Goal: Task Accomplishment & Management: Manage account settings

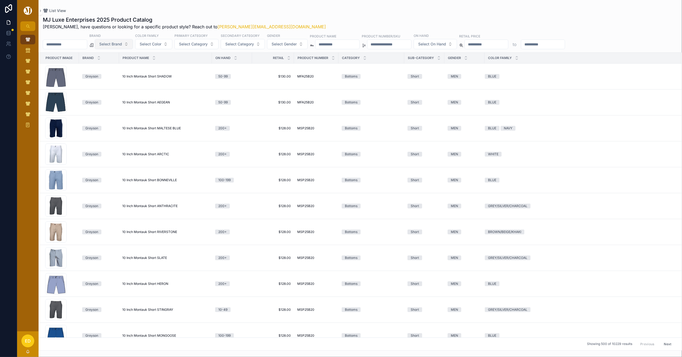
click at [133, 46] on button "Select Brand" at bounding box center [114, 44] width 38 height 10
click at [123, 65] on div "[PERSON_NAME]" at bounding box center [127, 66] width 64 height 9
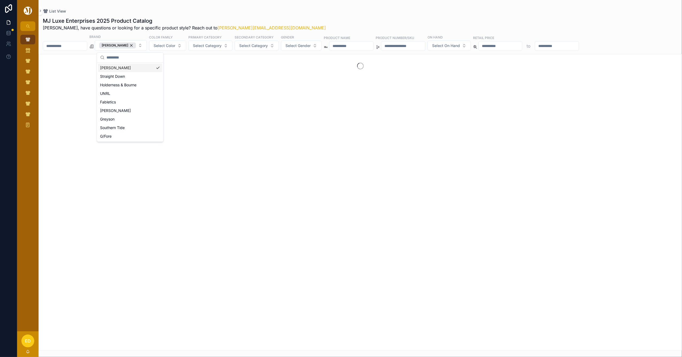
click at [269, 11] on div "List View" at bounding box center [360, 11] width 635 height 5
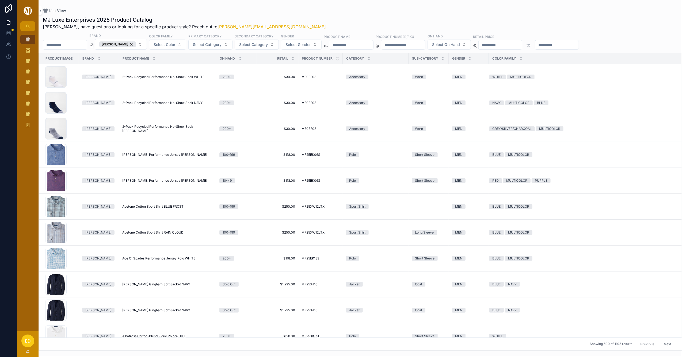
drag, startPoint x: 298, startPoint y: 13, endPoint x: 297, endPoint y: 18, distance: 5.2
click at [298, 13] on div "MJ Luxe Enterprises 2025 Product Catalog Erwin, have questions or looking for a…" at bounding box center [360, 182] width 643 height 338
click at [136, 44] on div "Peter Millar" at bounding box center [117, 44] width 37 height 6
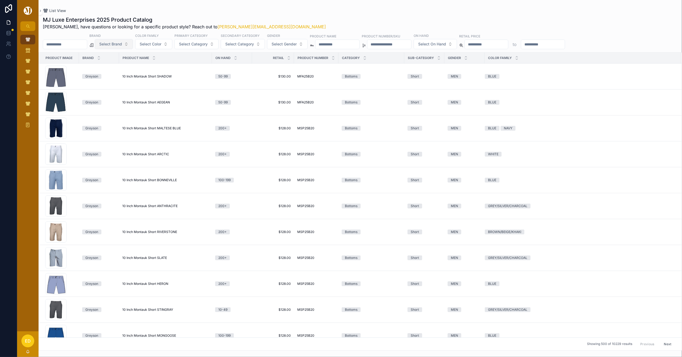
click at [133, 44] on button "Select Brand" at bounding box center [114, 44] width 38 height 10
click at [131, 76] on div "Straight Down" at bounding box center [127, 74] width 64 height 9
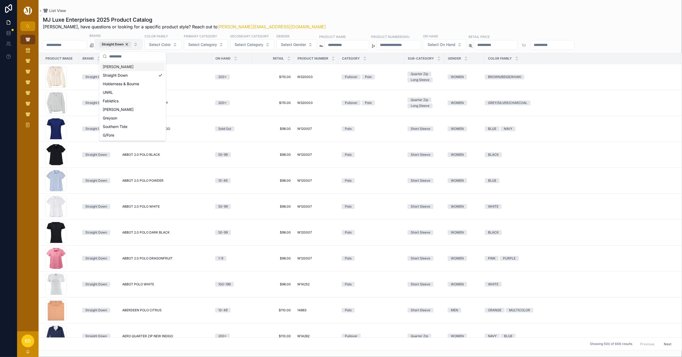
click at [277, 11] on div "List View" at bounding box center [360, 11] width 635 height 4
click at [131, 45] on div "Straight Down" at bounding box center [115, 44] width 32 height 6
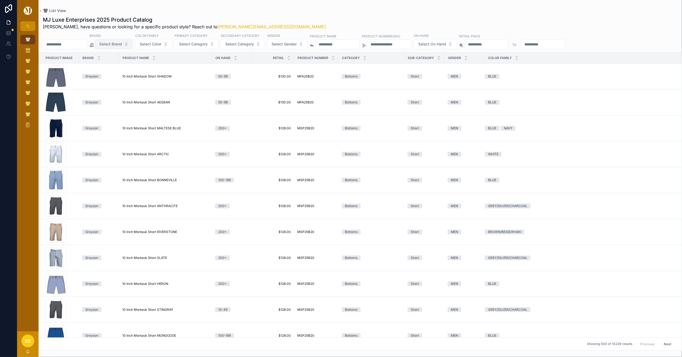
click at [133, 45] on button "Select Brand" at bounding box center [114, 44] width 38 height 10
click at [117, 83] on div "Holderness & Bourne" at bounding box center [127, 83] width 64 height 9
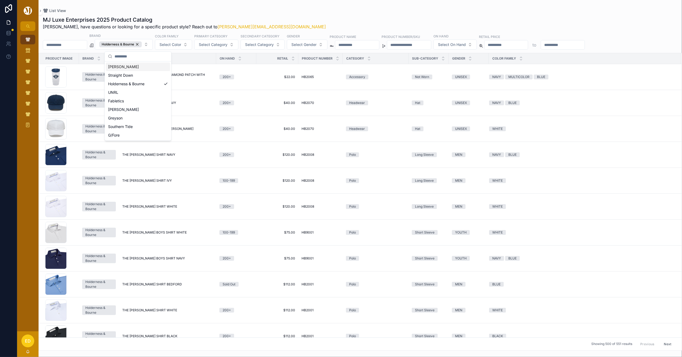
click at [305, 10] on div "List View" at bounding box center [360, 11] width 635 height 4
click at [142, 44] on div "Holderness & Bourne" at bounding box center [120, 44] width 43 height 6
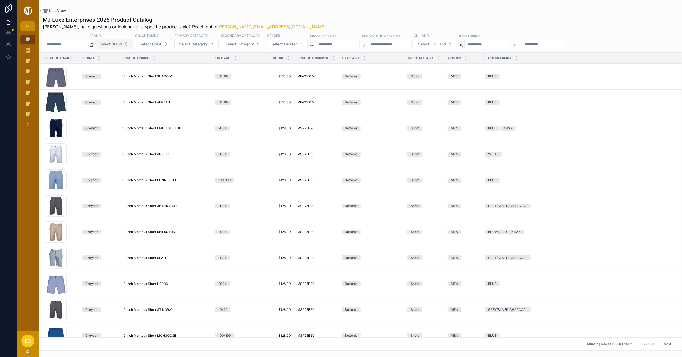
click at [133, 45] on button "Select Brand" at bounding box center [114, 44] width 38 height 10
click at [119, 94] on div "UNRL" at bounding box center [127, 91] width 64 height 9
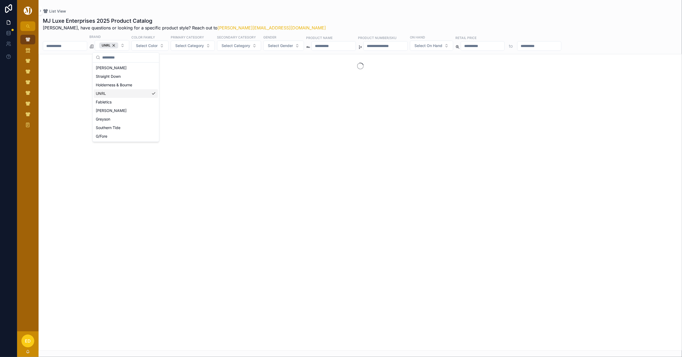
click at [295, 21] on div "MJ Luxe Enterprises 2025 Product Catalog Erwin, have questions or looking for a…" at bounding box center [360, 24] width 635 height 14
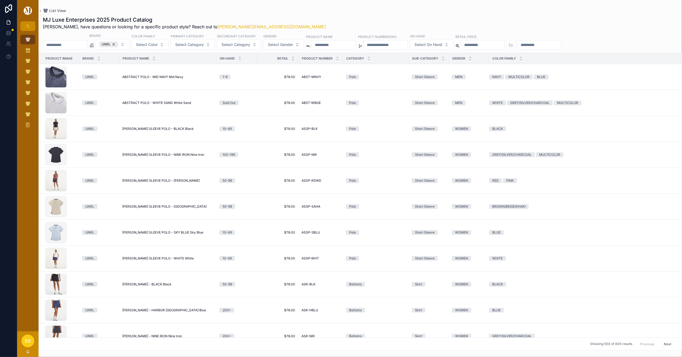
click at [118, 44] on div "UNRL" at bounding box center [108, 44] width 19 height 6
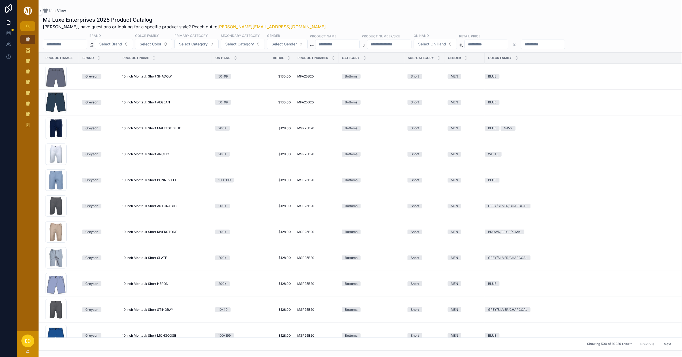
click at [122, 44] on span "Select Brand" at bounding box center [110, 43] width 23 height 5
click at [120, 99] on div "Fabletics" at bounding box center [127, 100] width 64 height 9
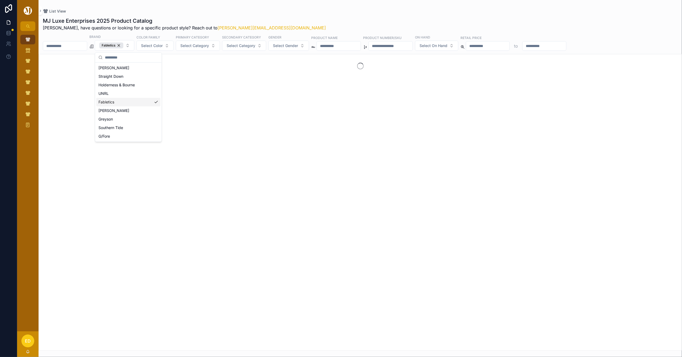
click at [296, 17] on div "MJ Luxe Enterprises 2025 Product Catalog Erwin, have questions or looking for a…" at bounding box center [360, 24] width 635 height 14
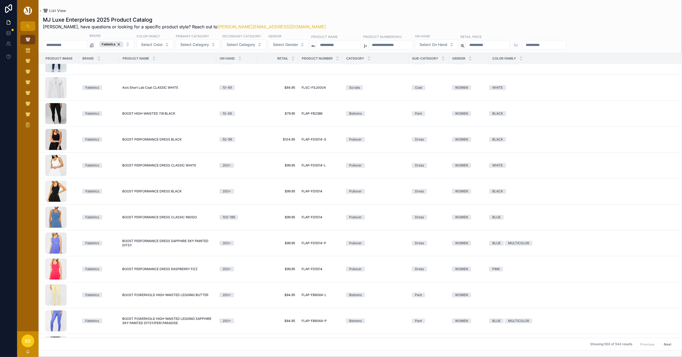
scroll to position [747, 0]
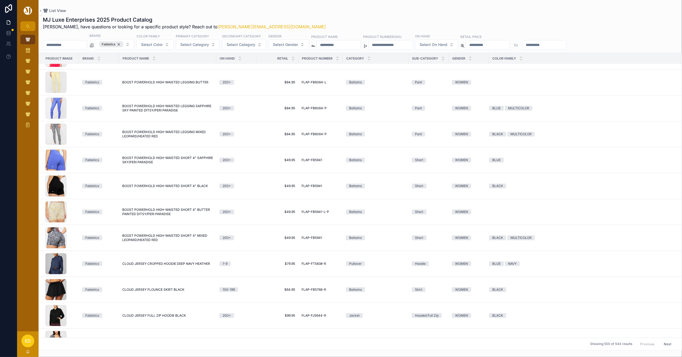
click at [123, 45] on div "Fabletics" at bounding box center [111, 44] width 24 height 6
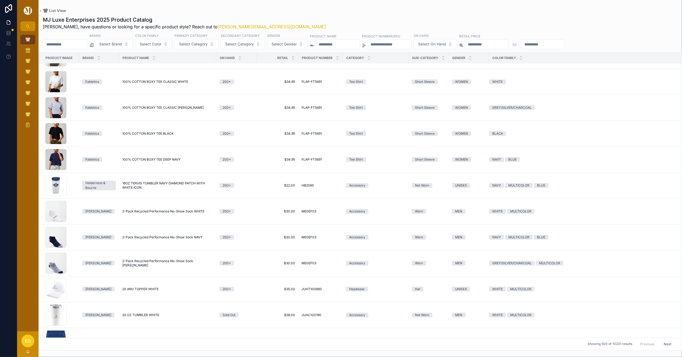
click at [122, 43] on span "Select Brand" at bounding box center [110, 43] width 23 height 5
click at [115, 105] on div "Johnnie-O" at bounding box center [127, 109] width 64 height 9
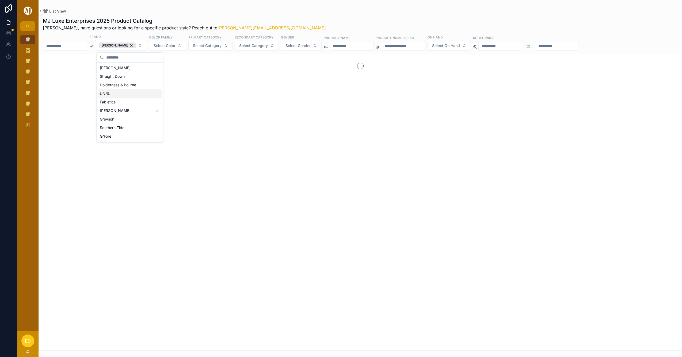
click at [282, 17] on div "MJ Luxe Enterprises 2025 Product Catalog Erwin, have questions or looking for a…" at bounding box center [360, 24] width 635 height 14
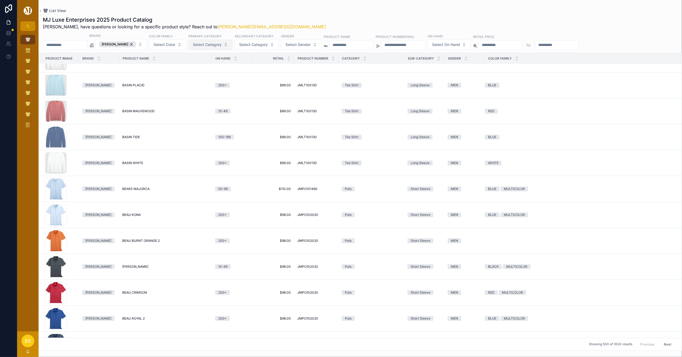
scroll to position [2275, 0]
click at [135, 44] on div "Johnnie-O" at bounding box center [117, 44] width 37 height 6
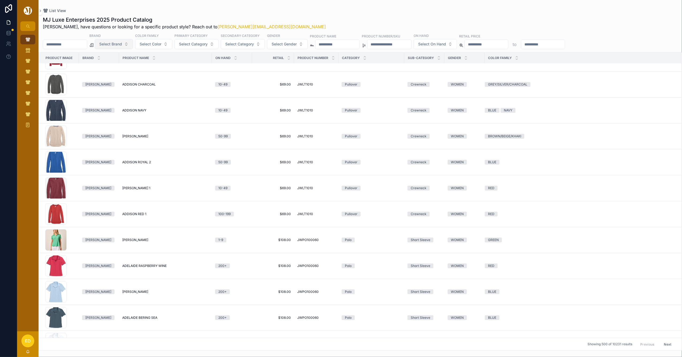
click at [122, 44] on span "Select Brand" at bounding box center [110, 43] width 23 height 5
drag, startPoint x: 106, startPoint y: 120, endPoint x: 111, endPoint y: 118, distance: 4.8
click at [107, 120] on div "Greyson" at bounding box center [127, 117] width 64 height 9
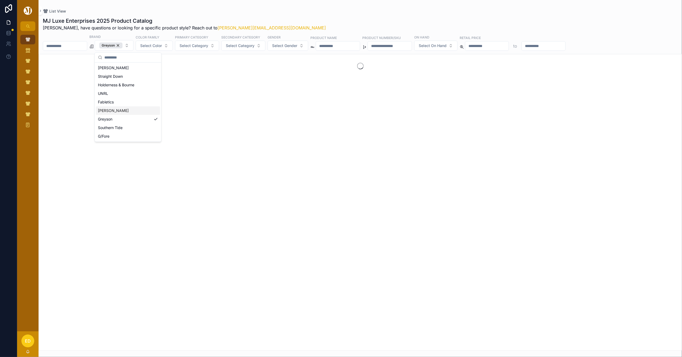
click at [287, 13] on div "List View" at bounding box center [360, 11] width 635 height 5
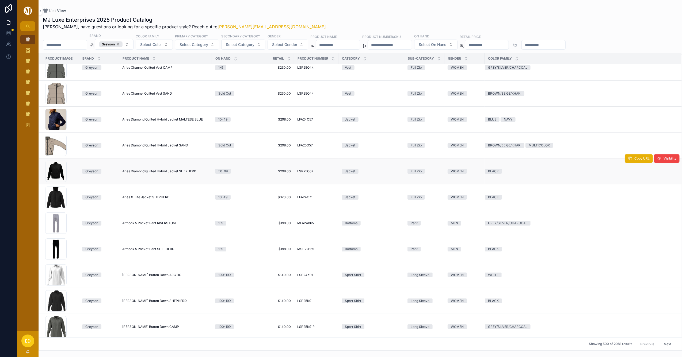
scroll to position [3517, 0]
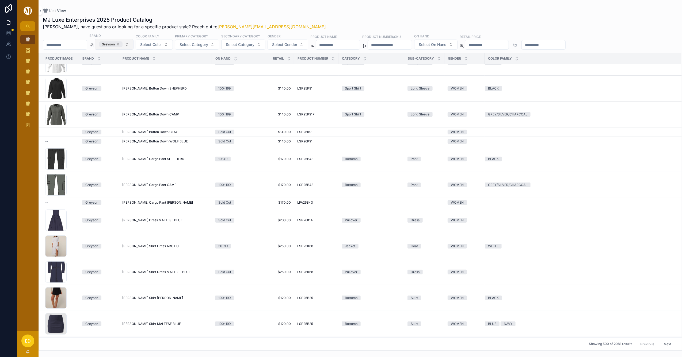
click at [122, 44] on div "Greyson" at bounding box center [110, 44] width 23 height 6
click at [121, 44] on span "Greyson" at bounding box center [110, 44] width 23 height 6
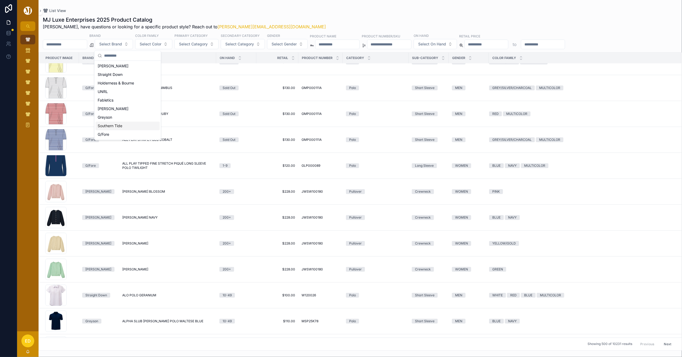
click at [114, 124] on div "Southern Tide" at bounding box center [127, 126] width 64 height 9
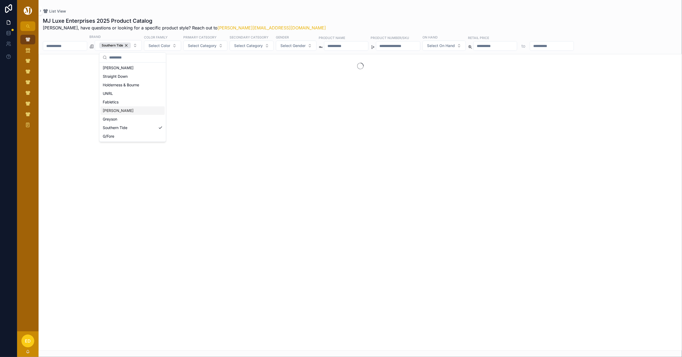
click at [297, 16] on div "MJ Luxe Enterprises 2025 Product Catalog Erwin, have questions or looking for a…" at bounding box center [360, 182] width 643 height 337
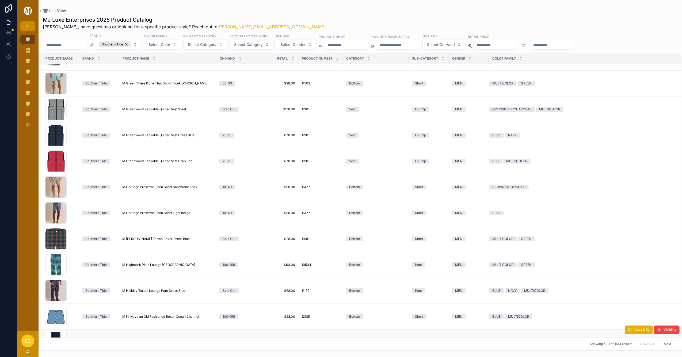
scroll to position [3306, 0]
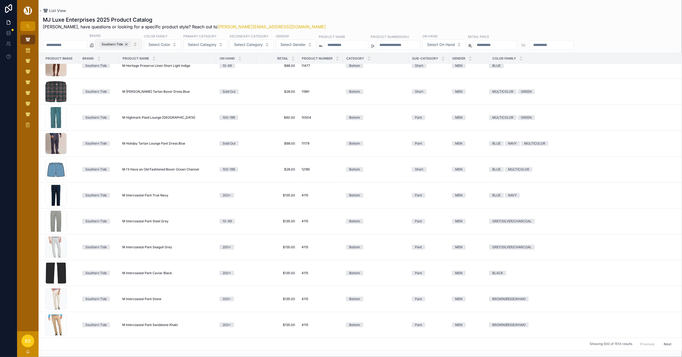
click at [131, 44] on div "Southern Tide" at bounding box center [115, 44] width 32 height 6
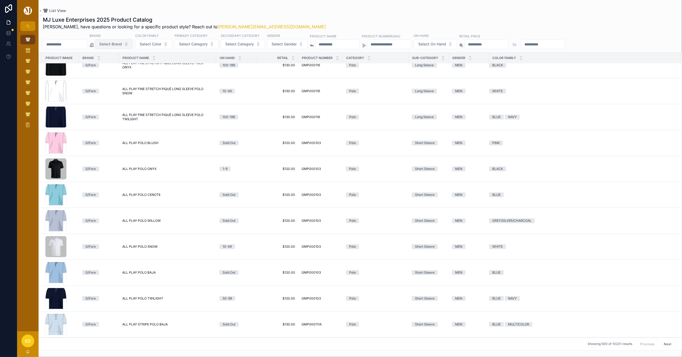
click at [122, 44] on span "Select Brand" at bounding box center [110, 43] width 23 height 5
click at [111, 133] on div "G/Fore" at bounding box center [127, 134] width 64 height 9
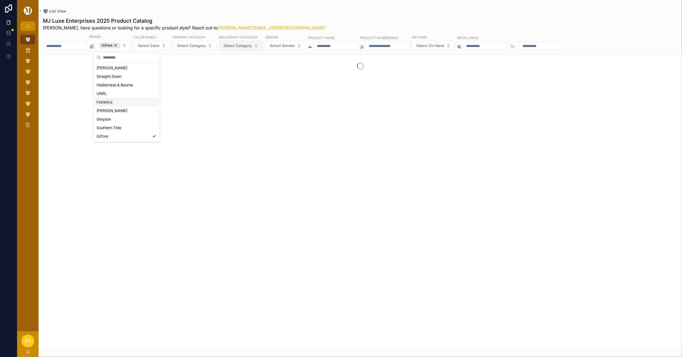
click at [283, 13] on div "List View" at bounding box center [360, 11] width 635 height 5
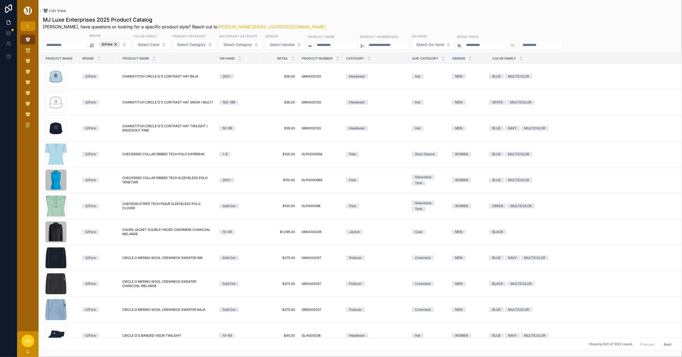
scroll to position [2445, 0]
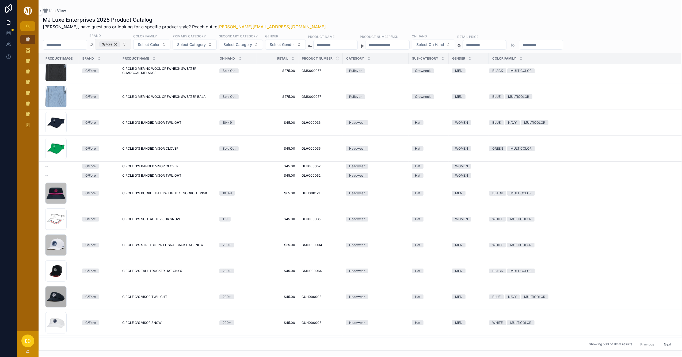
click at [120, 44] on div "G/Fore" at bounding box center [109, 44] width 21 height 6
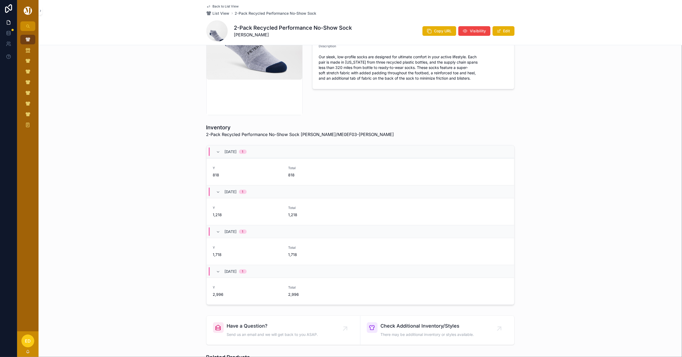
scroll to position [120, 0]
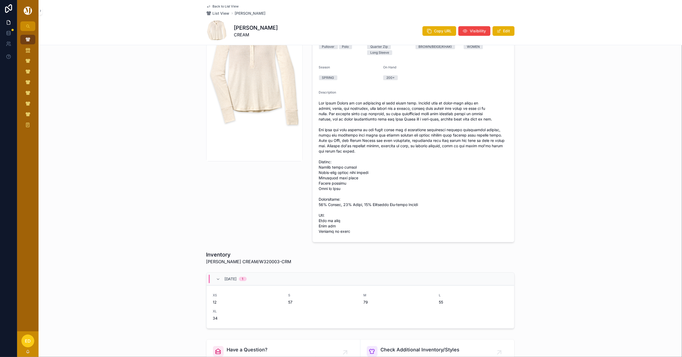
scroll to position [143, 0]
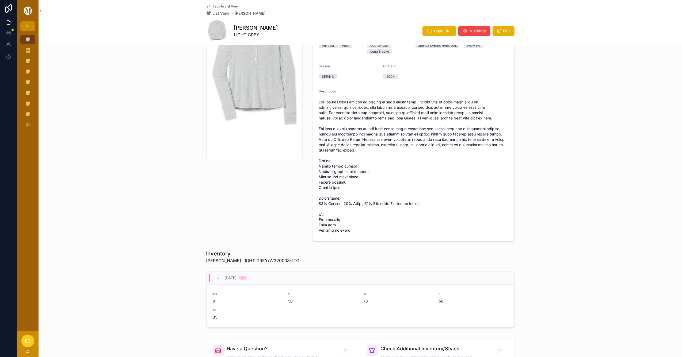
scroll to position [178, 0]
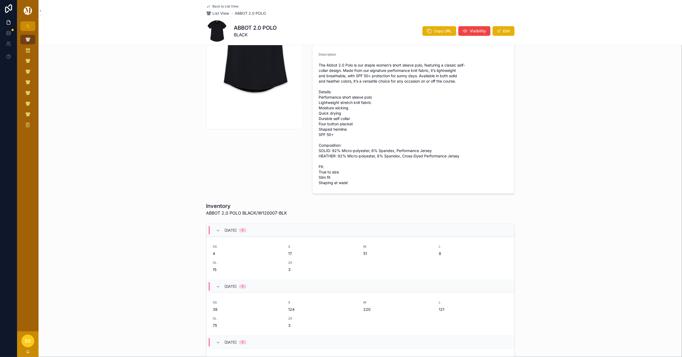
scroll to position [107, 0]
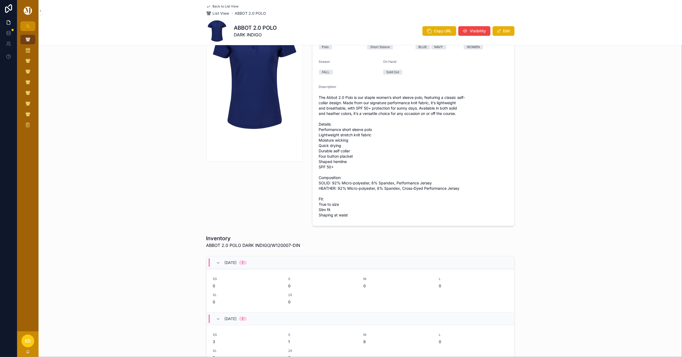
scroll to position [71, 0]
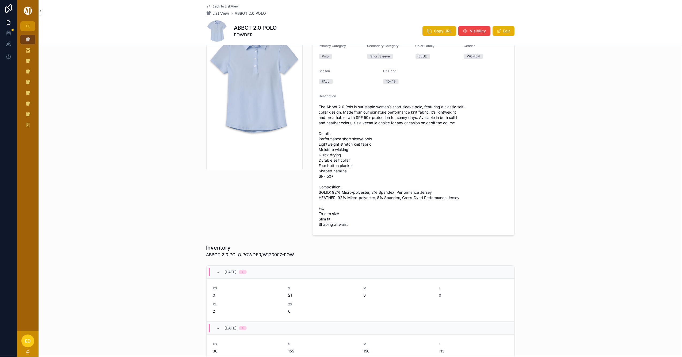
scroll to position [143, 0]
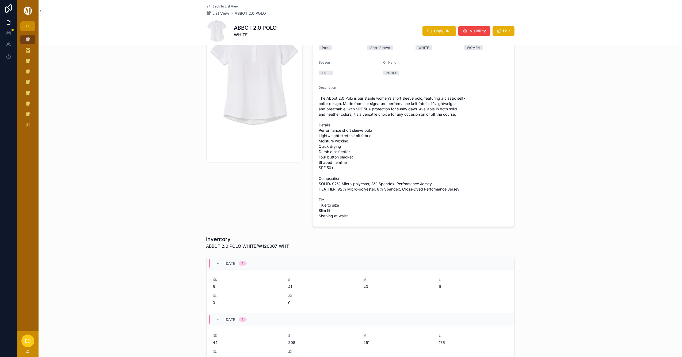
scroll to position [143, 0]
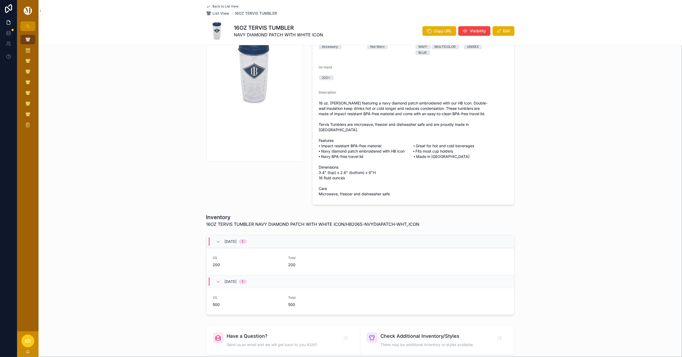
scroll to position [71, 0]
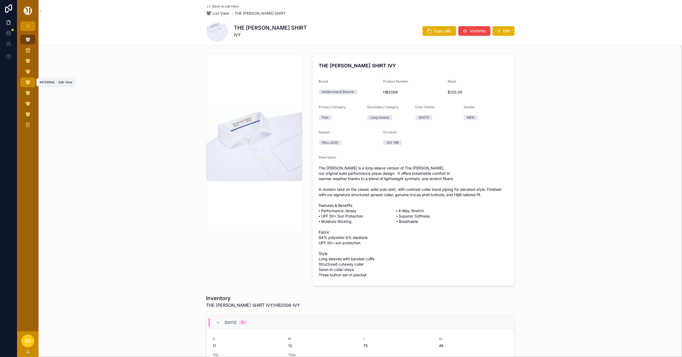
click at [27, 80] on icon "scrollable content" at bounding box center [27, 82] width 5 height 5
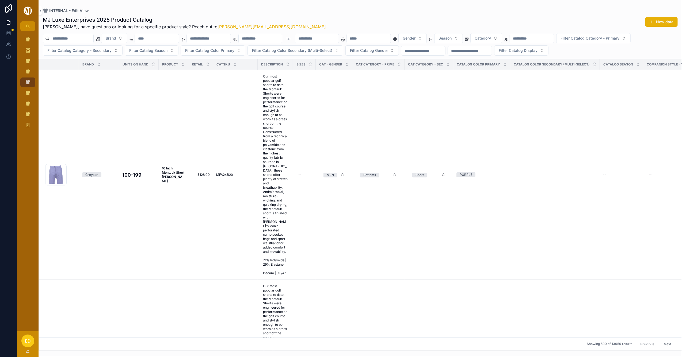
click at [222, 37] on input "scrollable content" at bounding box center [209, 38] width 44 height 7
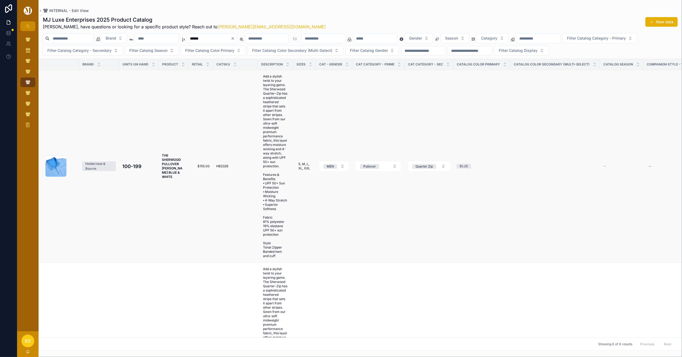
type input "******"
click at [165, 164] on span "THE SHERWOOD PULLOVER MARLIN BLUE & WHITE" at bounding box center [173, 167] width 23 height 26
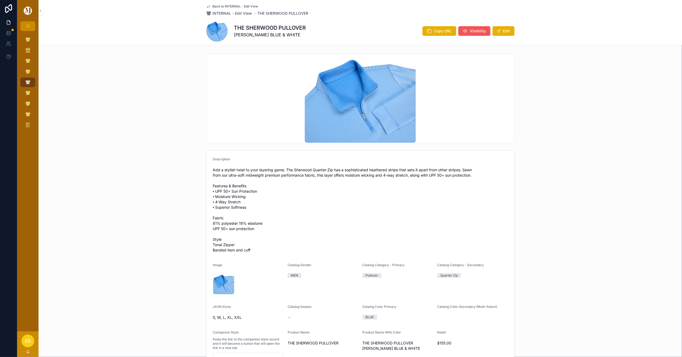
click at [469, 27] on button "Visibility" at bounding box center [474, 31] width 32 height 10
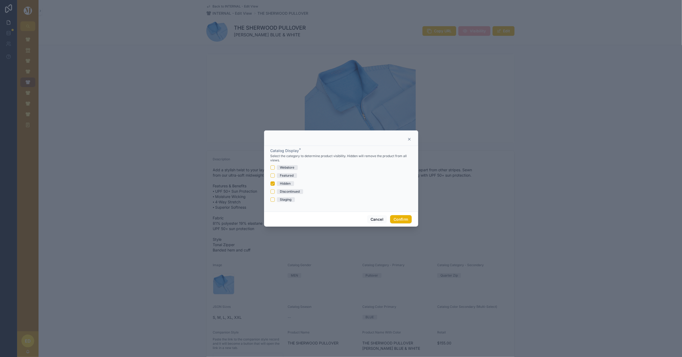
click at [282, 182] on div "Hidden" at bounding box center [285, 183] width 11 height 5
click at [275, 182] on button "Hidden" at bounding box center [272, 184] width 4 height 4
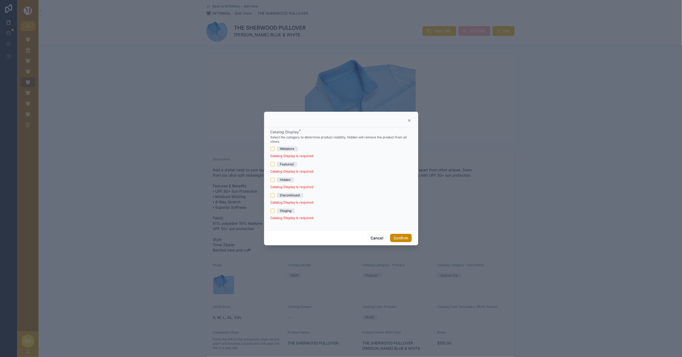
click at [404, 238] on button "Confirm" at bounding box center [400, 238] width 21 height 9
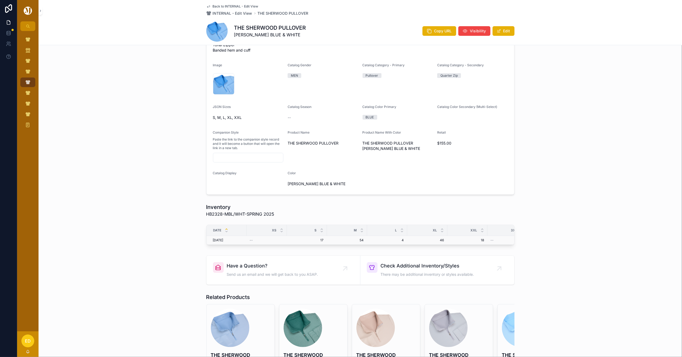
scroll to position [250, 0]
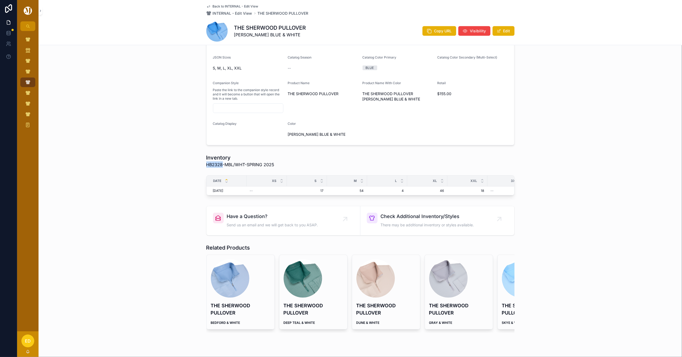
drag, startPoint x: 220, startPoint y: 164, endPoint x: 204, endPoint y: 164, distance: 16.0
click at [206, 164] on span "HB2328-MBL/WHT-SPRING 2025" at bounding box center [240, 165] width 68 height 6
copy span "HB2328"
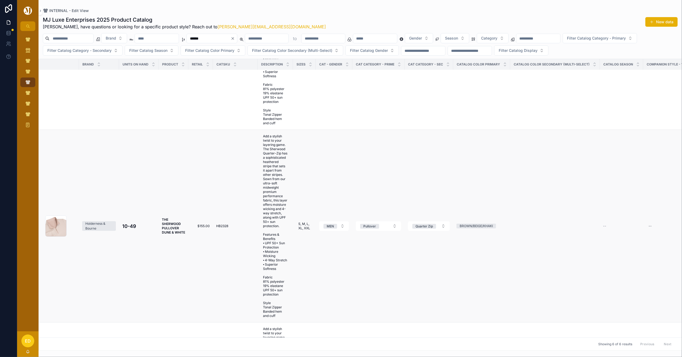
scroll to position [143, 0]
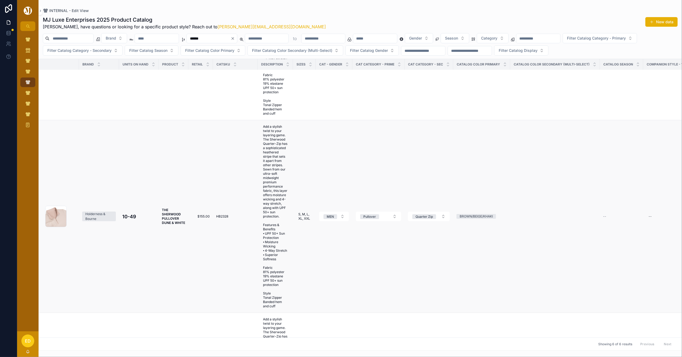
click at [170, 216] on strong "THE SHERWOOD PULLOVER DUNE & WHITE" at bounding box center [173, 216] width 23 height 17
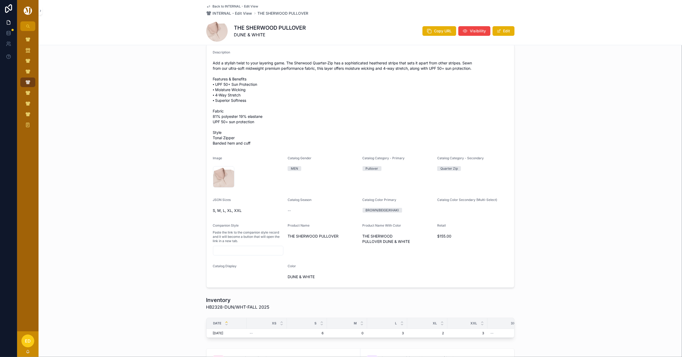
scroll to position [36, 0]
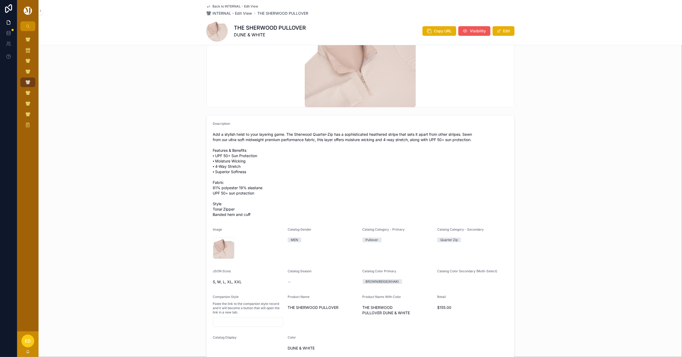
click at [460, 29] on button "Visibility" at bounding box center [474, 31] width 32 height 10
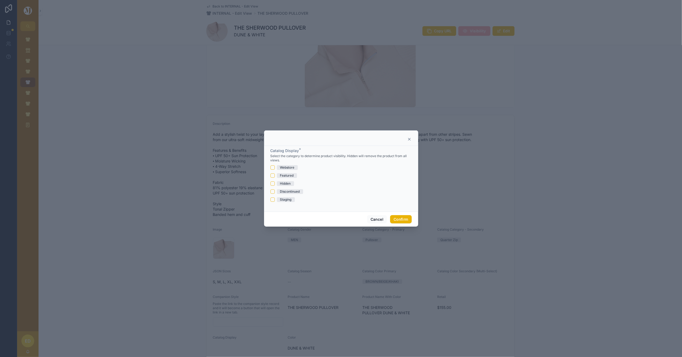
click at [406, 138] on div at bounding box center [341, 139] width 141 height 4
click at [410, 139] on icon at bounding box center [409, 139] width 4 height 4
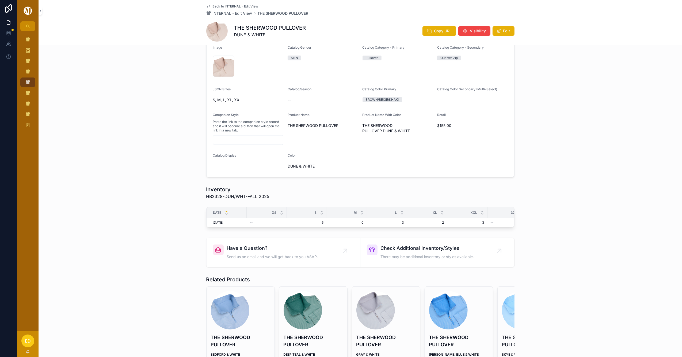
scroll to position [273, 0]
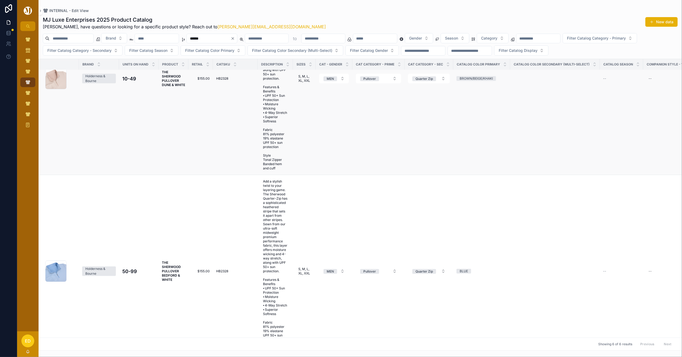
scroll to position [321, 0]
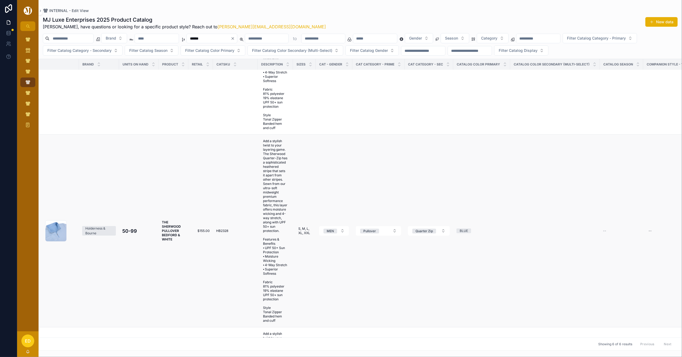
click at [173, 234] on strong "THE SHERWOOD PULLOVER BEDFORD & WHITE" at bounding box center [172, 230] width 20 height 21
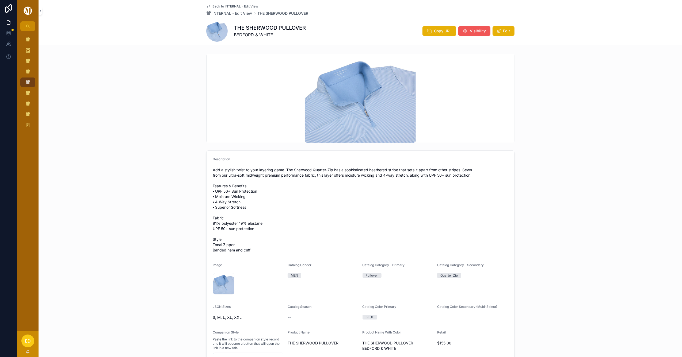
click at [474, 32] on span "Visibility" at bounding box center [478, 30] width 16 height 5
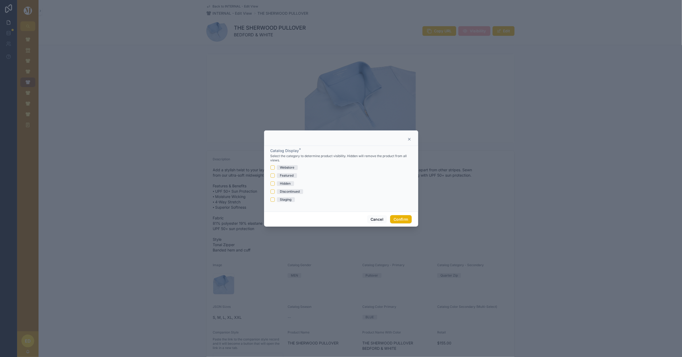
click at [407, 138] on icon at bounding box center [409, 139] width 4 height 4
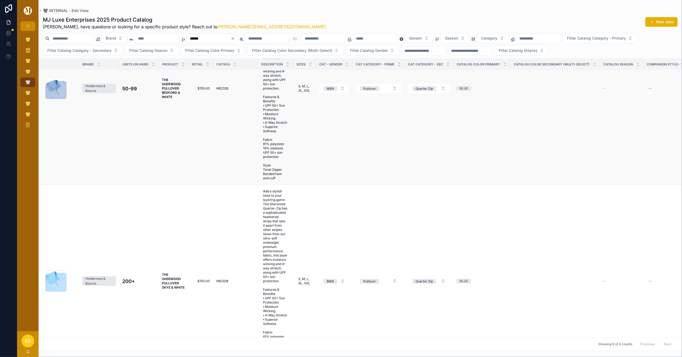
scroll to position [606, 0]
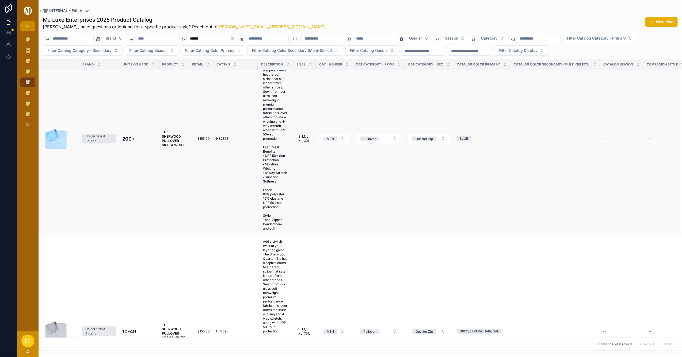
click at [173, 140] on strong "THE SHERWOOD PULLOVER SKYE & WHITE" at bounding box center [173, 138] width 23 height 17
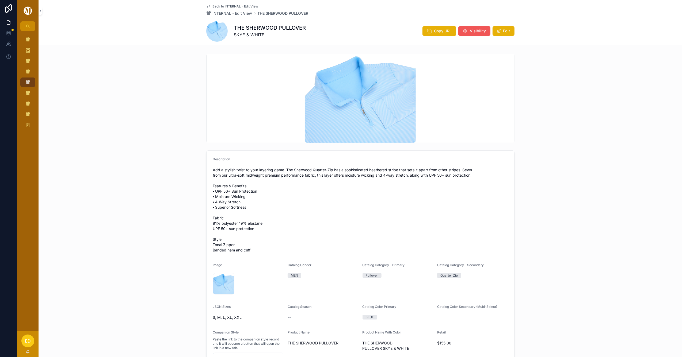
click at [471, 33] on span "Visibility" at bounding box center [478, 30] width 16 height 5
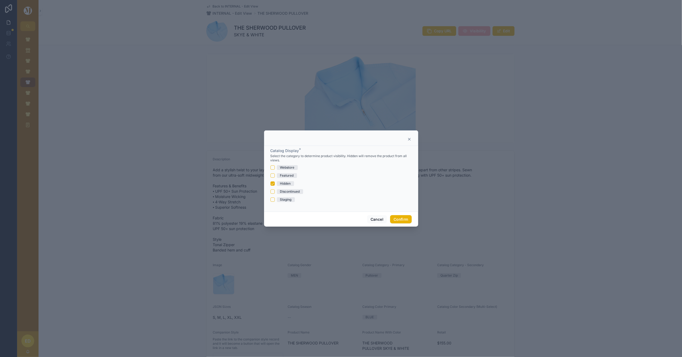
click at [284, 184] on div "Hidden" at bounding box center [285, 183] width 11 height 5
click at [275, 184] on button "Hidden" at bounding box center [272, 184] width 4 height 4
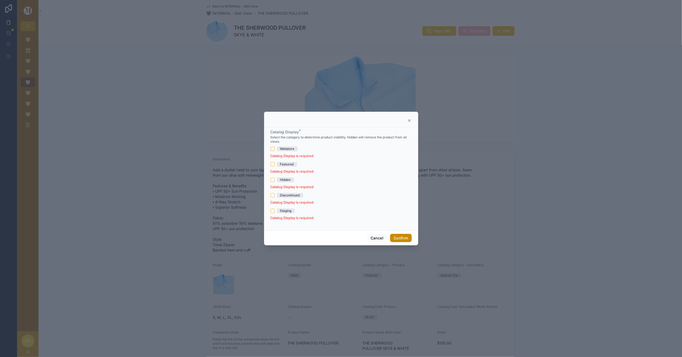
click at [398, 239] on button "Confirm" at bounding box center [400, 238] width 21 height 9
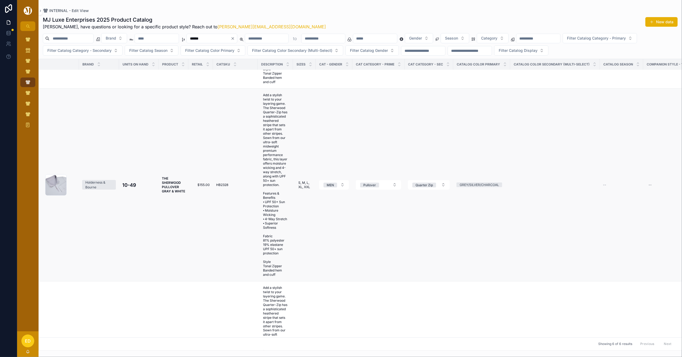
scroll to position [752, 0]
click at [165, 181] on strong "THE SHERWOOD PULLOVER GRAY & WHITE" at bounding box center [173, 185] width 23 height 17
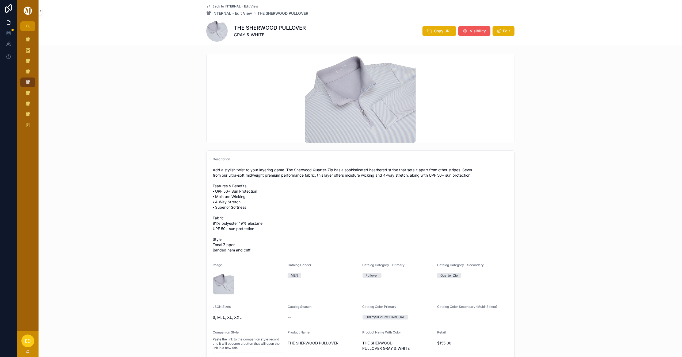
click at [475, 33] on span "Visibility" at bounding box center [478, 30] width 16 height 5
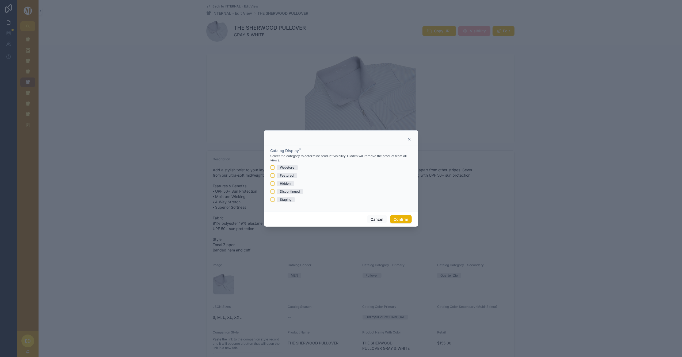
click at [410, 138] on icon at bounding box center [409, 139] width 2 height 2
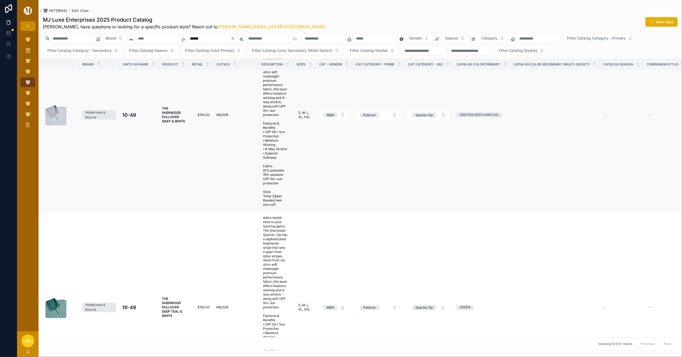
scroll to position [895, 0]
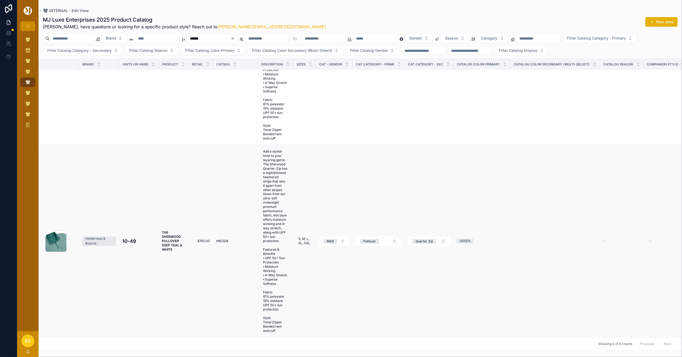
click at [170, 231] on strong "THE SHERWOOD PULLOVER DEEP TEAL & WHITE" at bounding box center [172, 241] width 21 height 21
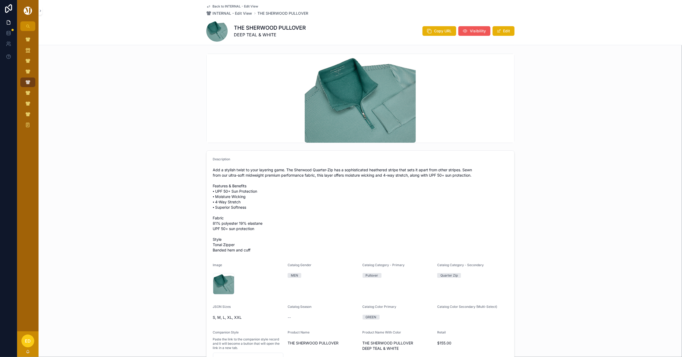
click at [463, 33] on icon "scrollable content" at bounding box center [464, 30] width 5 height 5
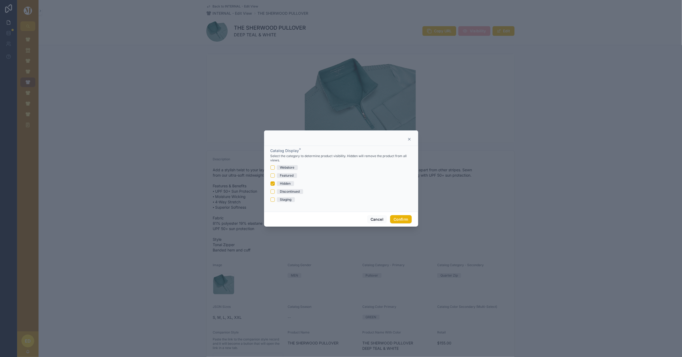
click at [408, 137] on icon at bounding box center [409, 139] width 4 height 4
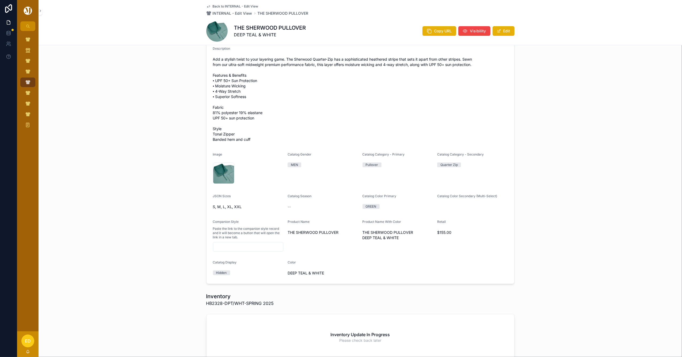
scroll to position [36, 0]
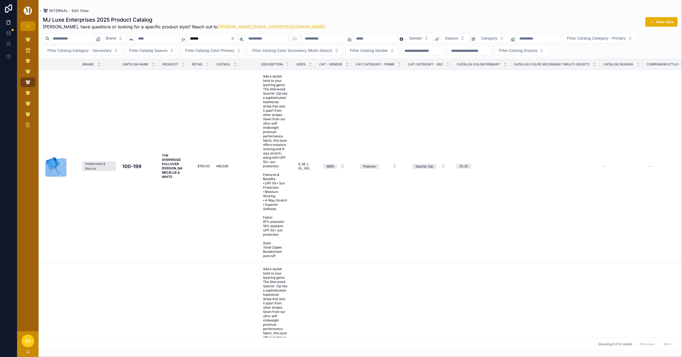
click at [227, 37] on input "******" at bounding box center [209, 38] width 44 height 7
click at [25, 39] on icon "scrollable content" at bounding box center [27, 39] width 5 height 5
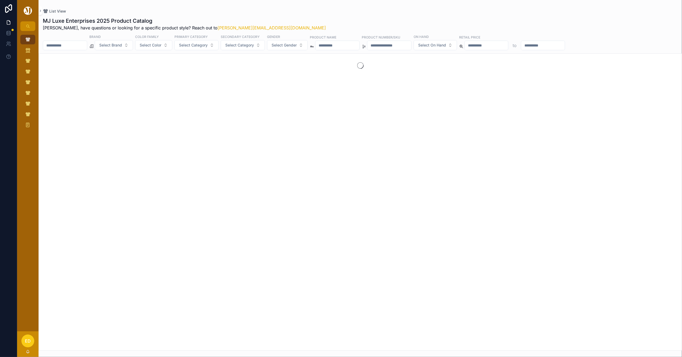
click at [411, 46] on input "scrollable content" at bounding box center [389, 45] width 44 height 7
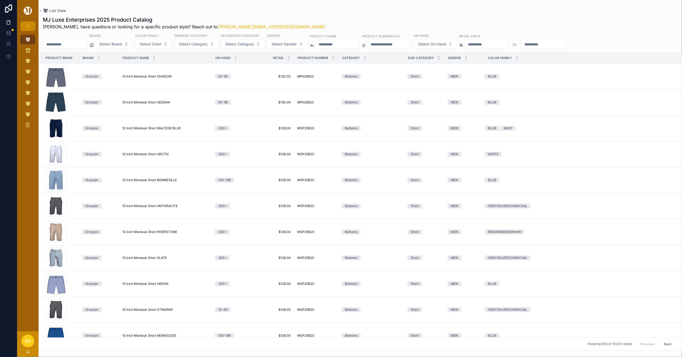
paste input "******"
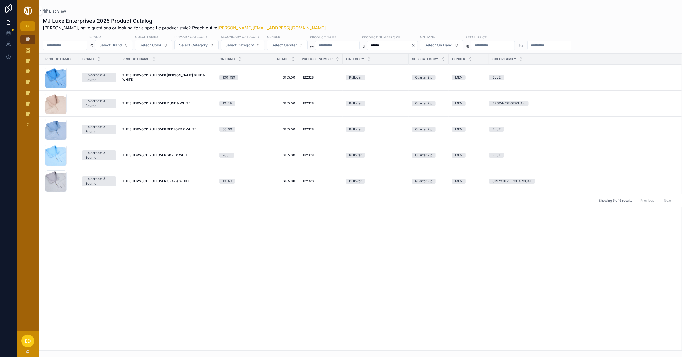
type input "******"
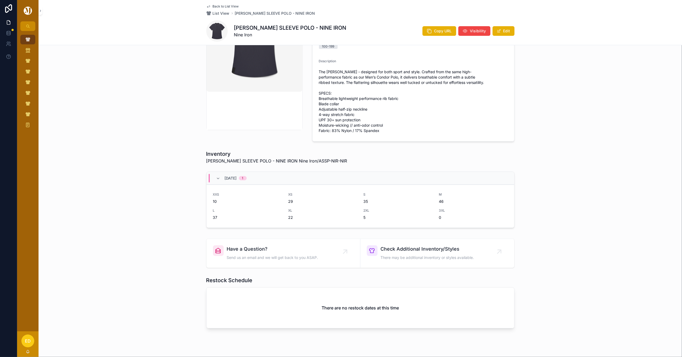
scroll to position [107, 0]
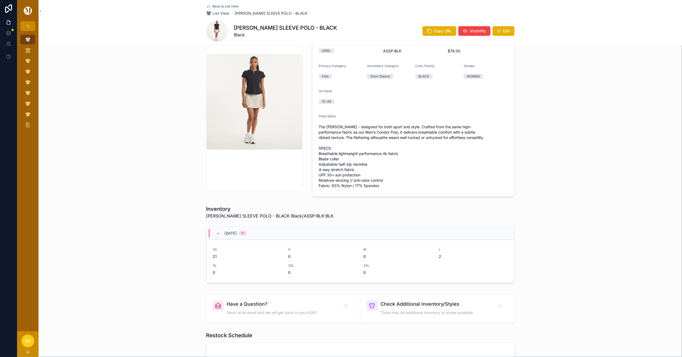
scroll to position [107, 0]
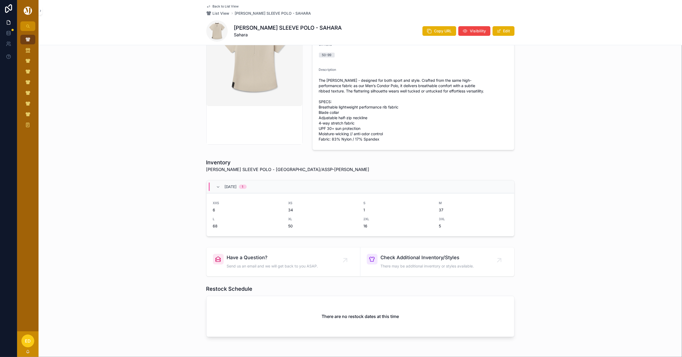
scroll to position [113, 0]
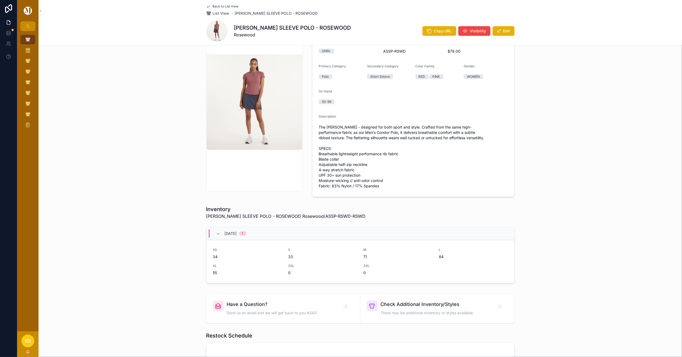
scroll to position [107, 0]
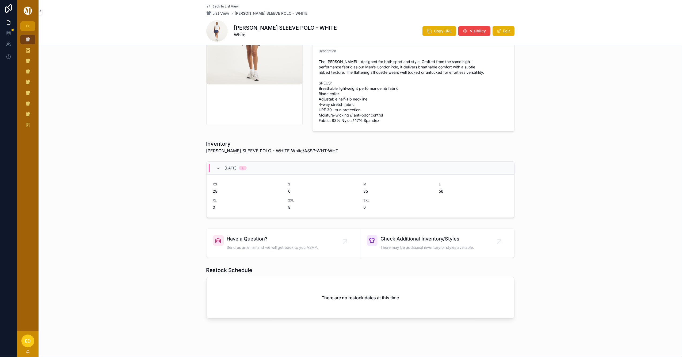
scroll to position [107, 0]
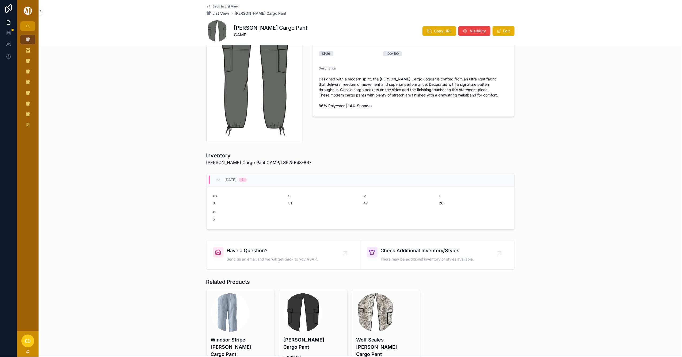
scroll to position [136, 0]
